Goal: Task Accomplishment & Management: Manage account settings

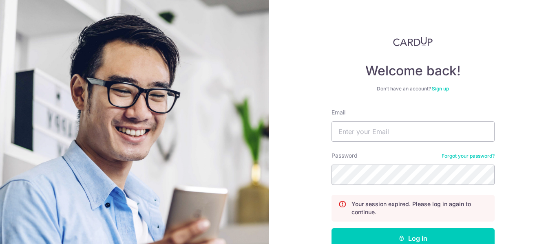
scroll to position [41, 0]
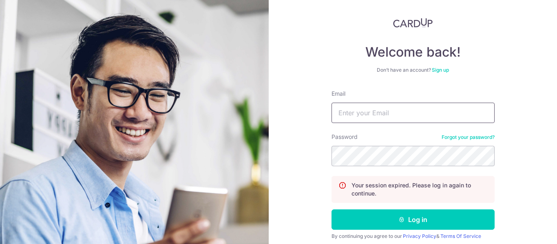
type input "[EMAIL_ADDRESS][DOMAIN_NAME]"
click at [368, 207] on form "Email [EMAIL_ADDRESS][DOMAIN_NAME] Password Forgot your password? Your session …" at bounding box center [412, 178] width 163 height 176
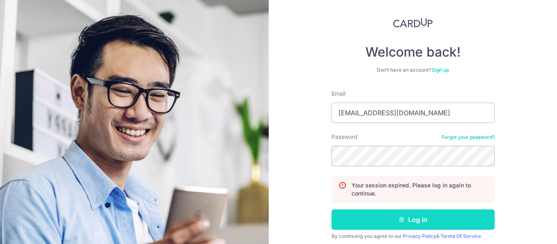
click at [370, 213] on button "Log in" at bounding box center [412, 219] width 163 height 20
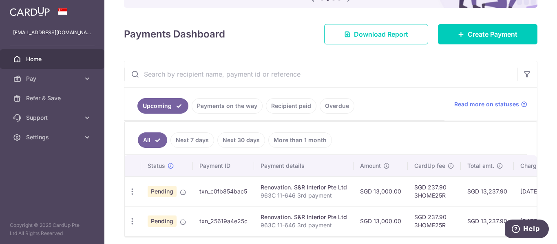
scroll to position [122, 0]
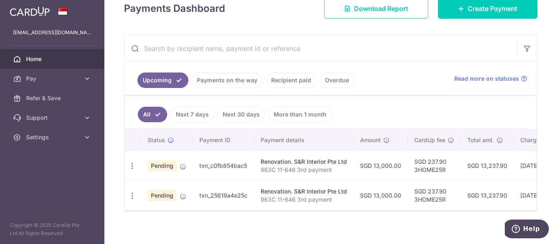
click at [218, 87] on link "Payments on the way" at bounding box center [227, 80] width 71 height 15
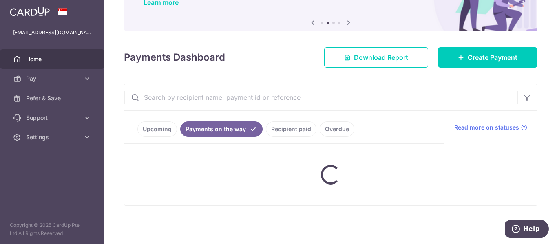
scroll to position [68, 0]
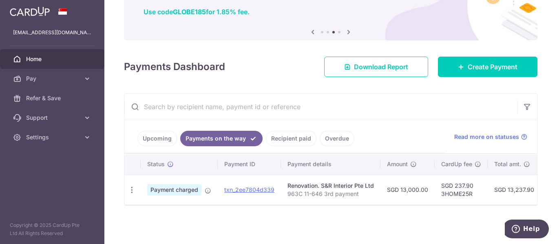
click at [269, 134] on link "Recipient paid" at bounding box center [291, 138] width 51 height 15
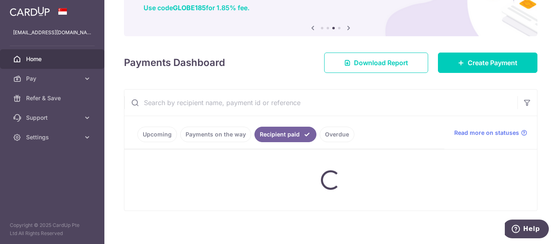
scroll to position [122, 0]
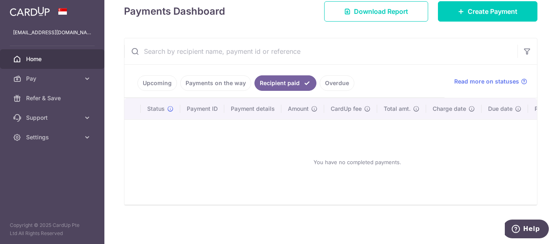
click at [229, 69] on ul "Upcoming Payments on the way Recipient paid Overdue" at bounding box center [284, 81] width 320 height 33
click at [225, 81] on link "Payments on the way" at bounding box center [215, 82] width 71 height 15
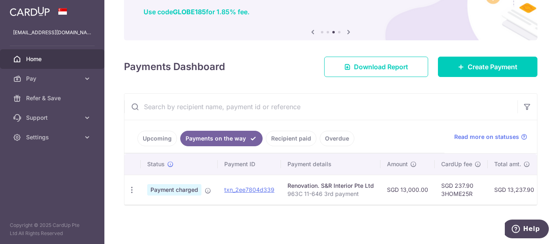
scroll to position [68, 0]
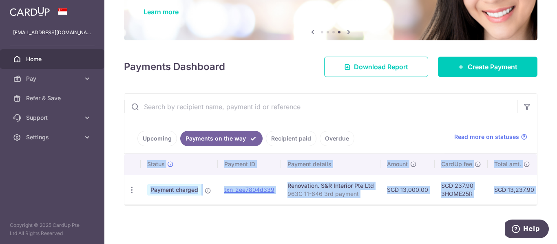
drag, startPoint x: 383, startPoint y: 205, endPoint x: 418, endPoint y: 204, distance: 35.9
click at [418, 204] on div "Status Payment ID Payment details Amount CardUp fee Total amt. Charge date Due …" at bounding box center [330, 180] width 412 height 52
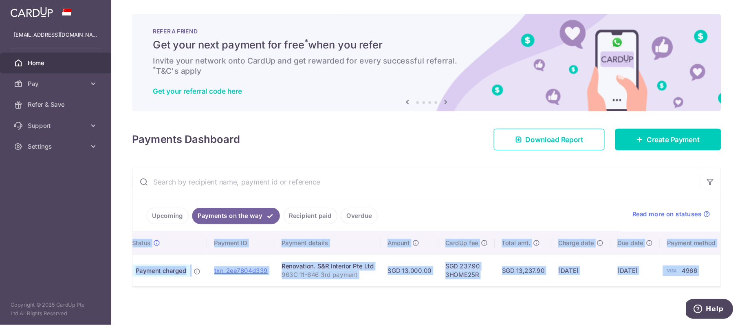
scroll to position [0, 0]
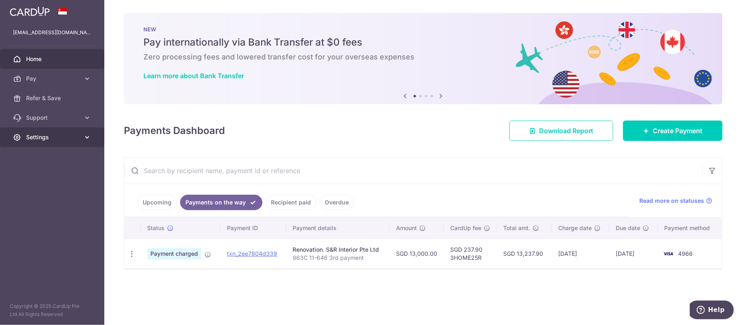
click at [73, 132] on link "Settings" at bounding box center [52, 138] width 104 height 20
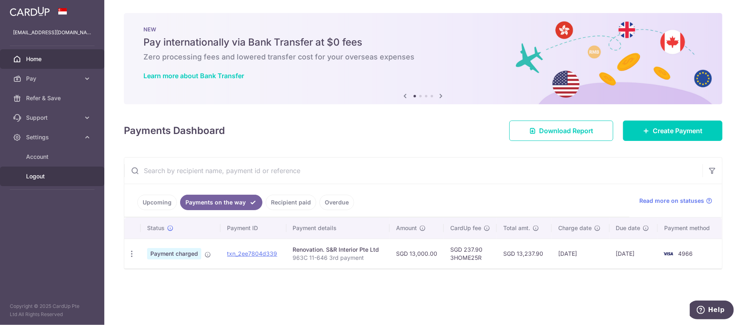
click at [60, 172] on link "Logout" at bounding box center [52, 177] width 104 height 20
